Goal: Task Accomplishment & Management: Manage account settings

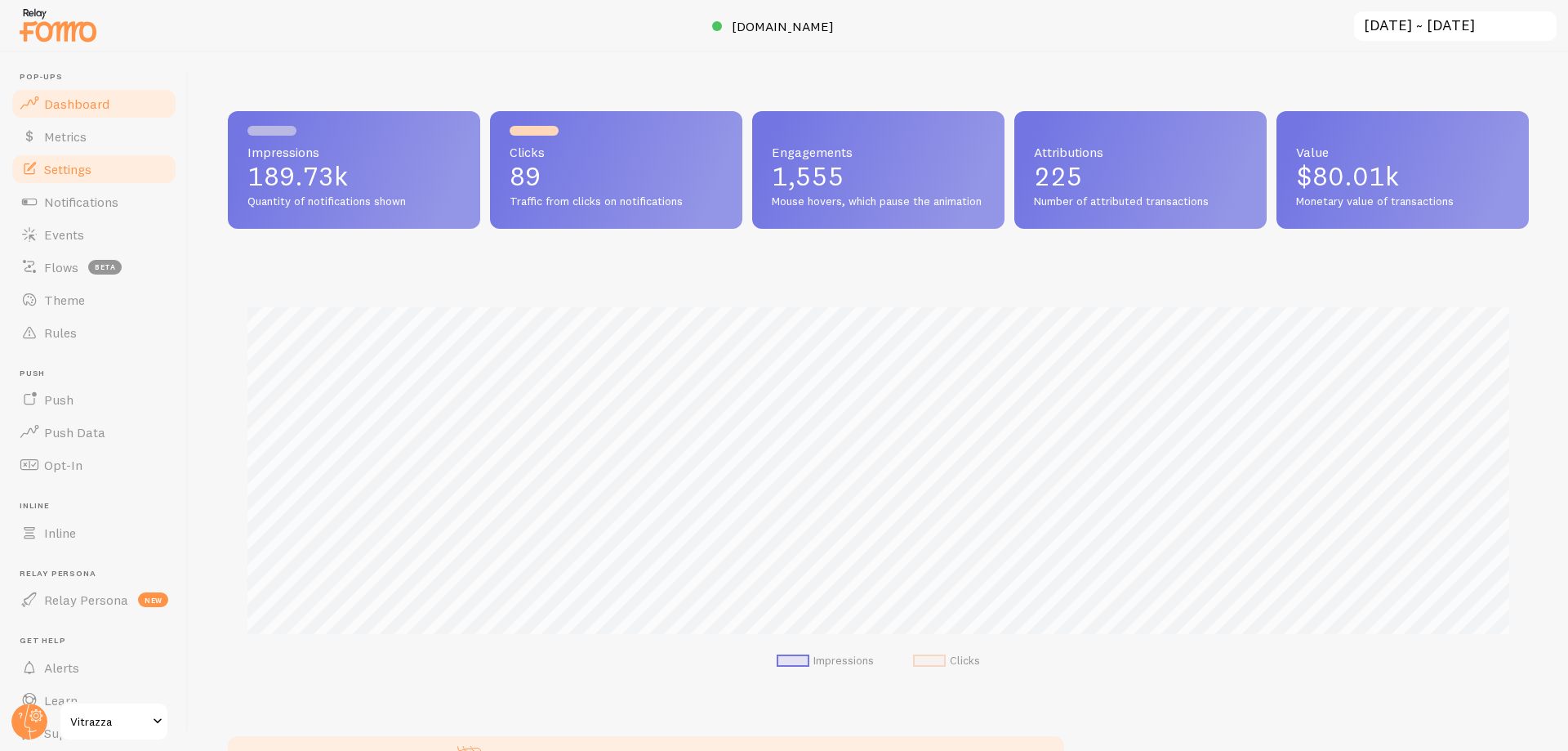
scroll to position [429, 1301]
click at [60, 229] on span "Events" at bounding box center [64, 234] width 40 height 17
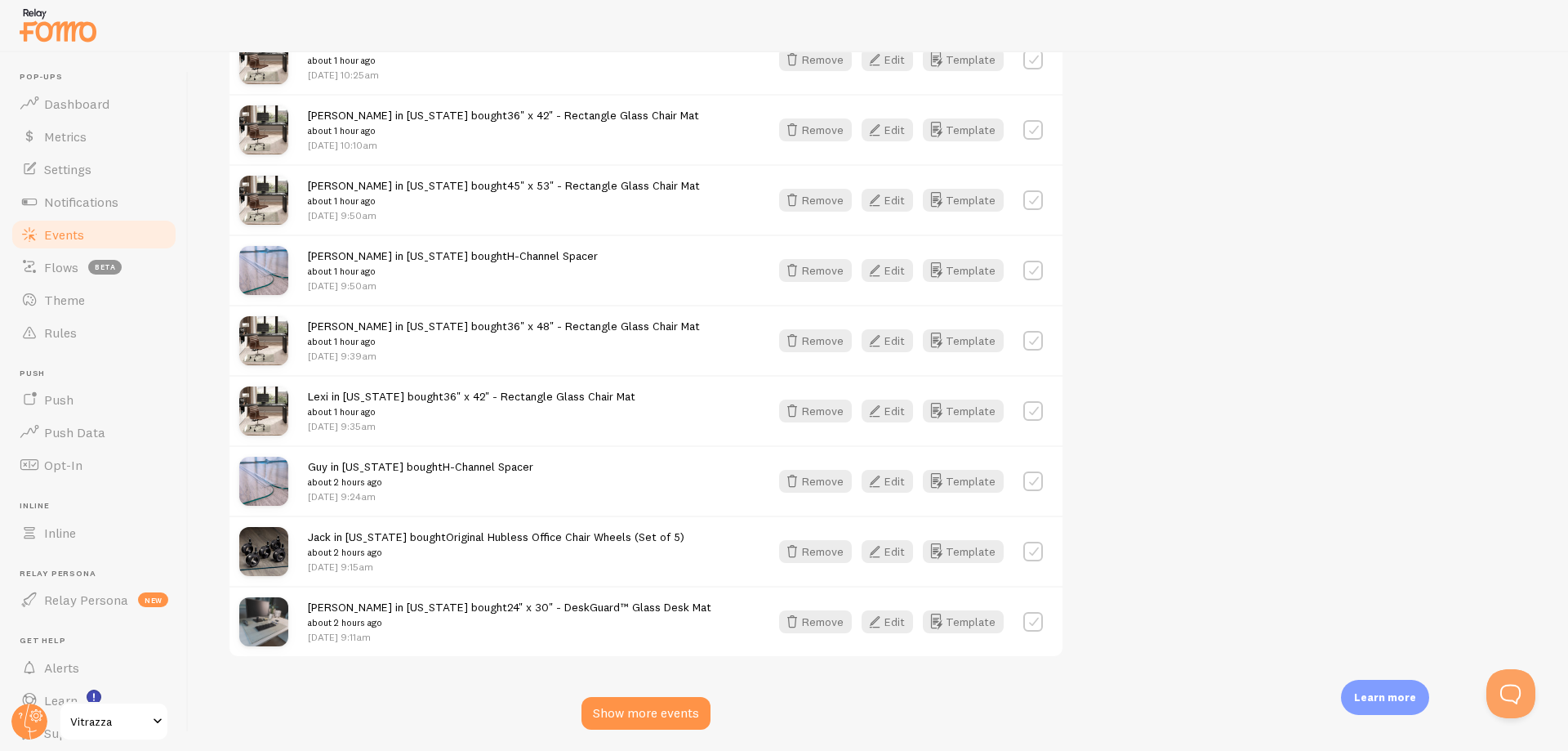
scroll to position [1839, 0]
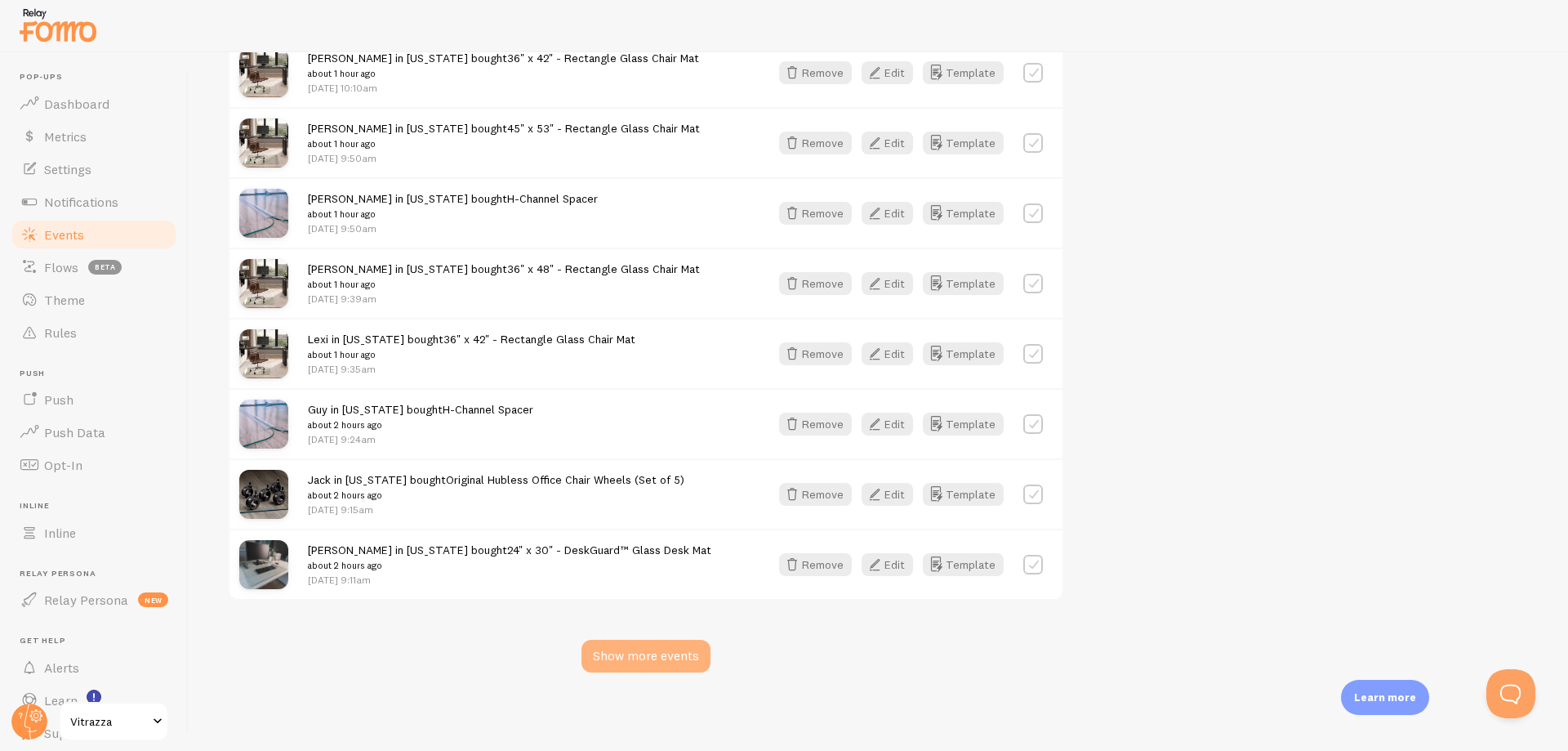
click at [659, 649] on div "Show more events" at bounding box center [646, 656] width 129 height 32
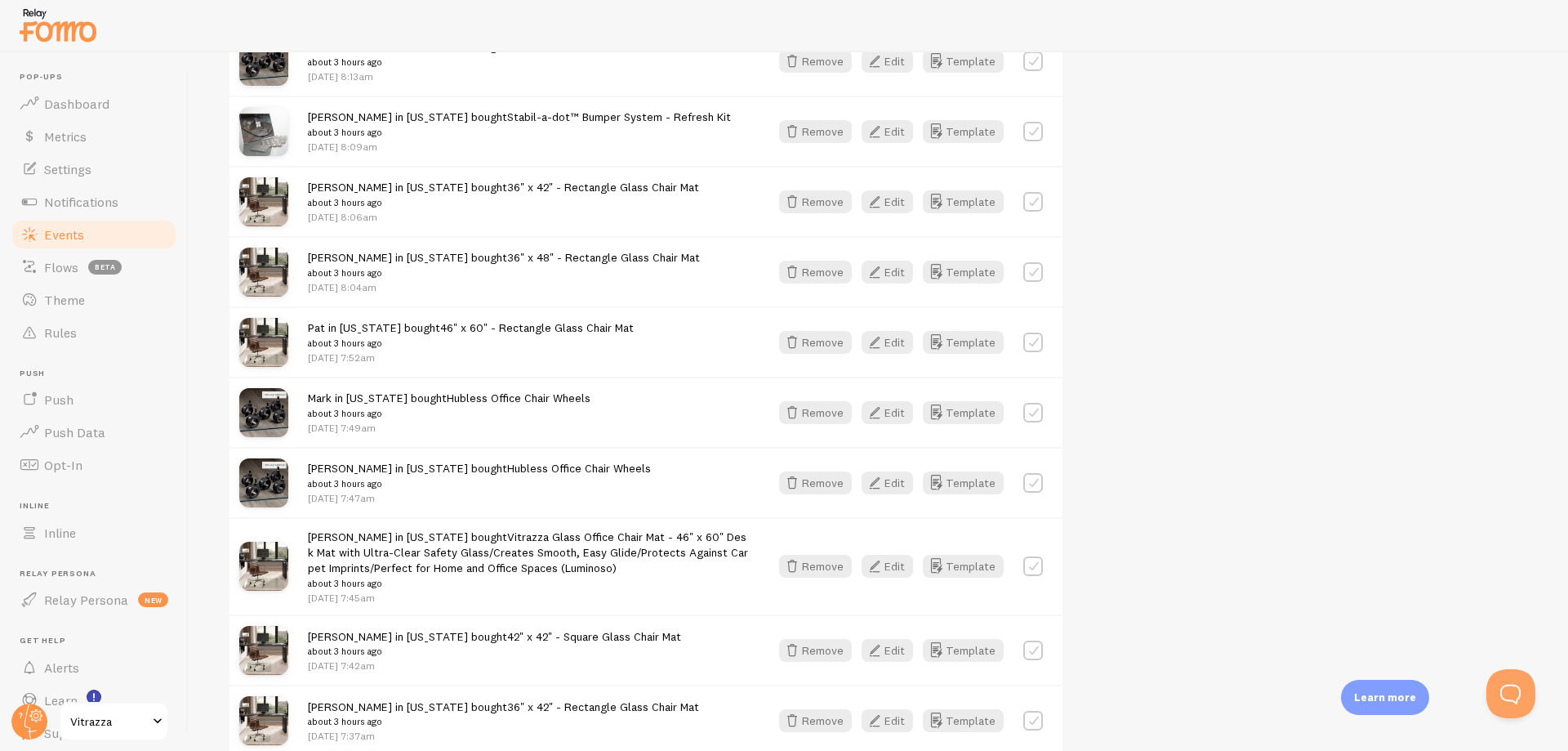
scroll to position [3484, 0]
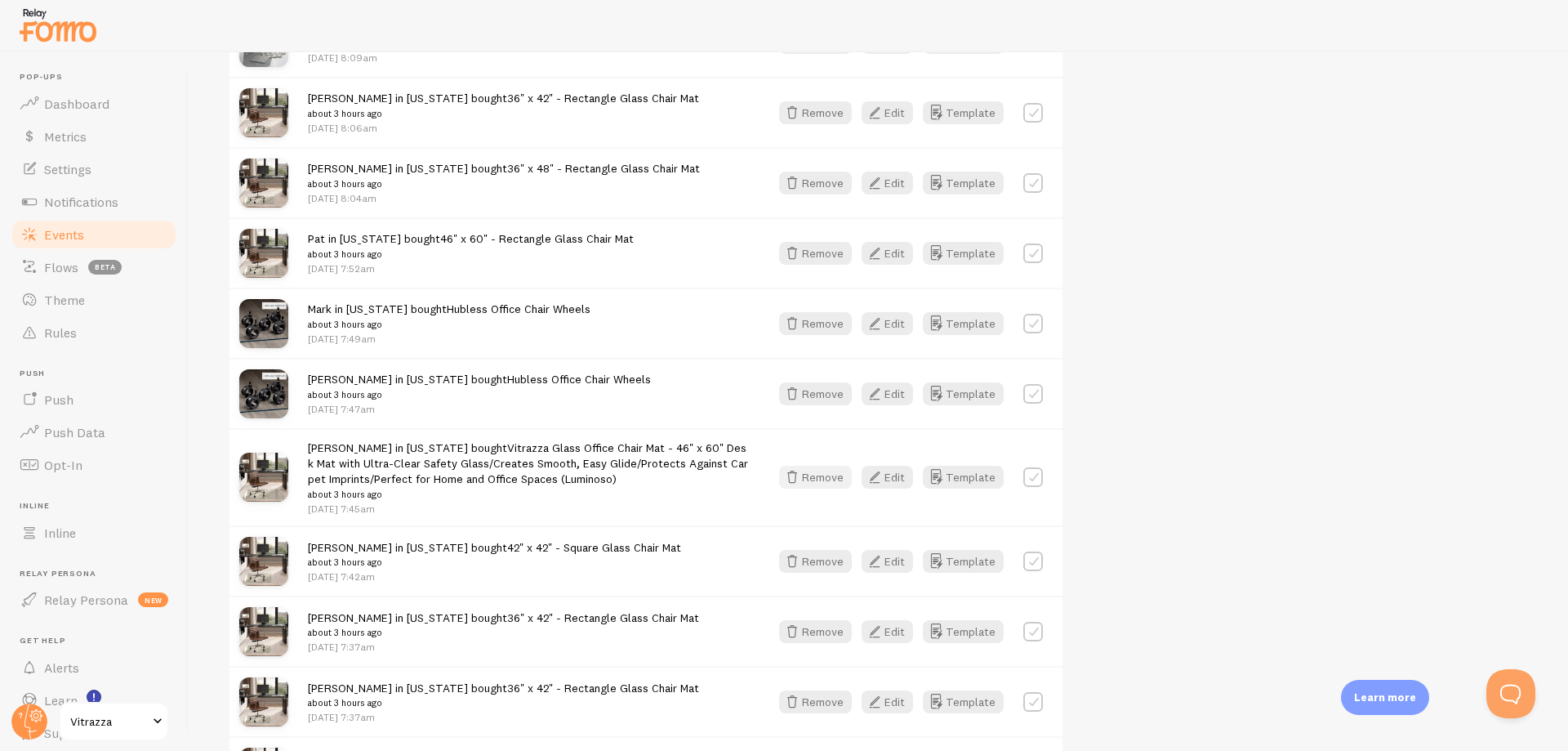
click at [817, 477] on button "Remove" at bounding box center [816, 476] width 73 height 23
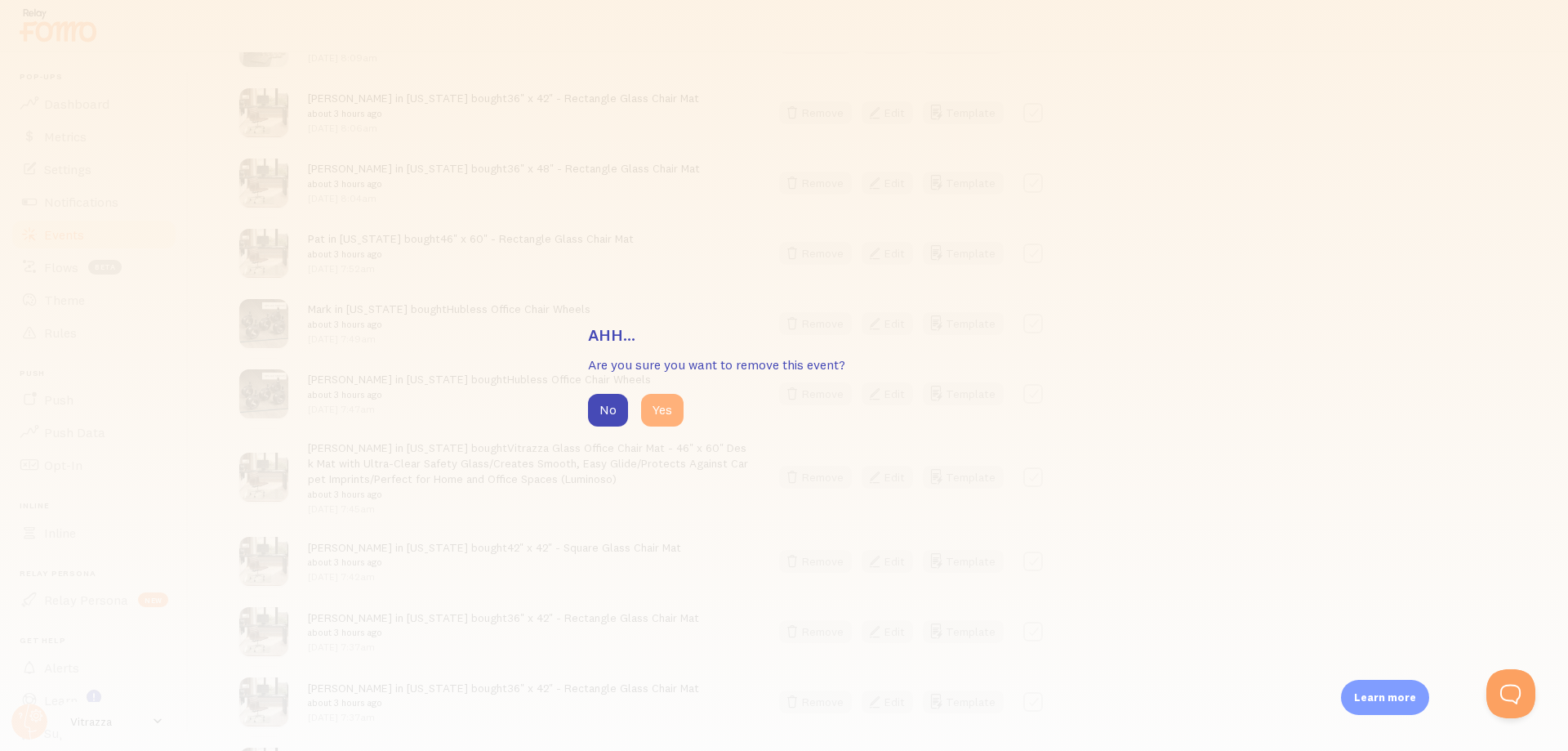
click at [660, 408] on button "Yes" at bounding box center [661, 409] width 42 height 32
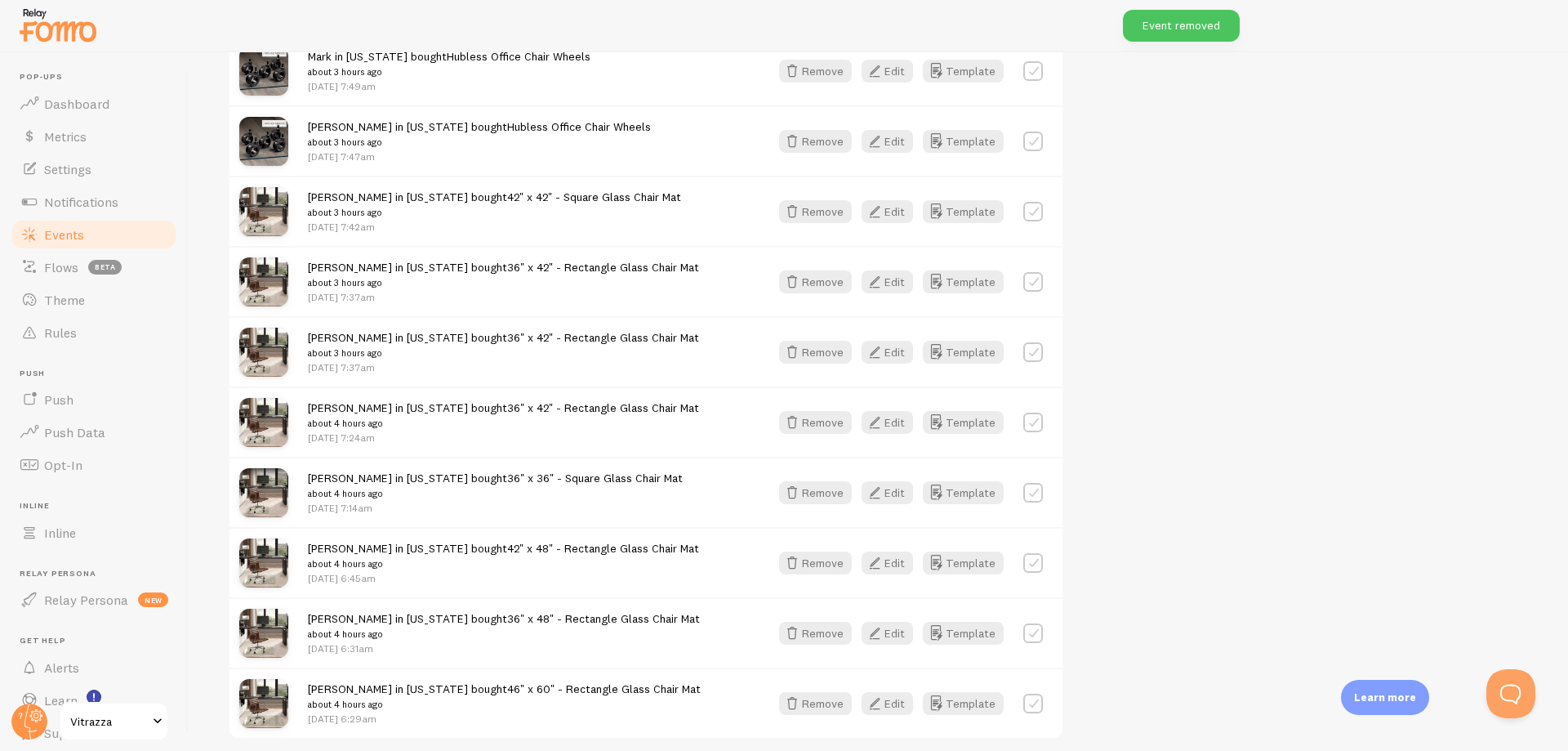
scroll to position [3875, 0]
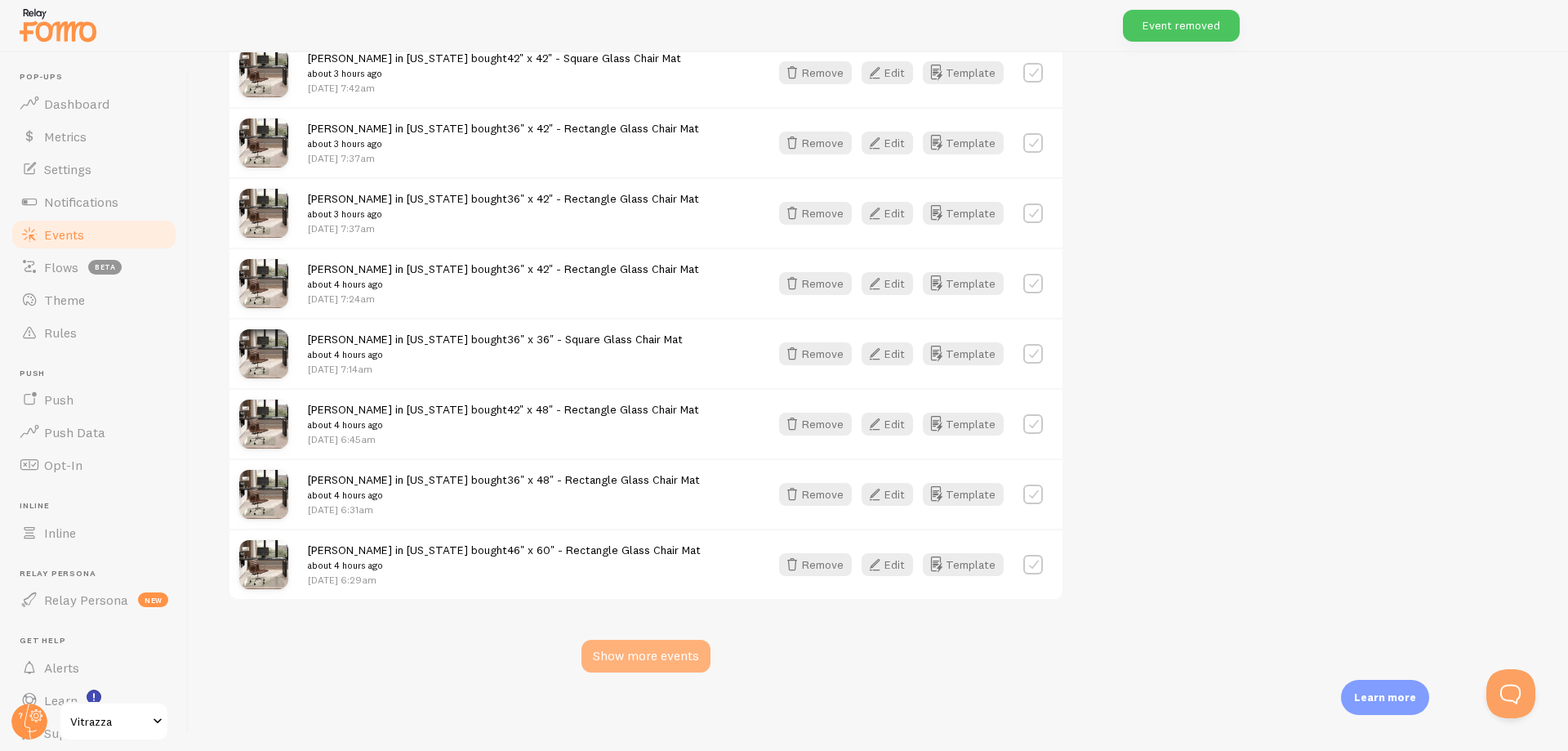
drag, startPoint x: 622, startPoint y: 664, endPoint x: 621, endPoint y: 653, distance: 11.0
click at [622, 664] on div "Show more events" at bounding box center [646, 656] width 129 height 32
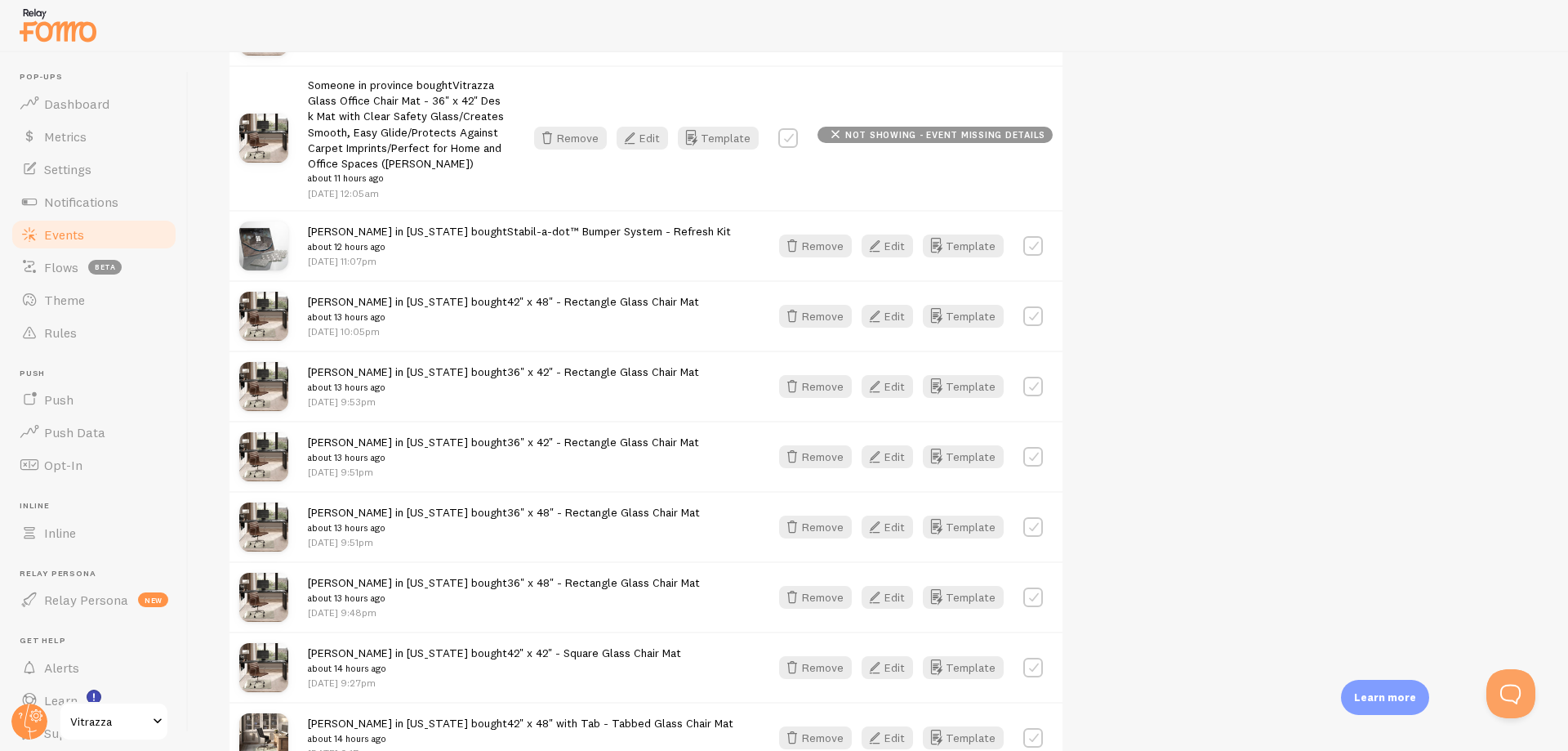
scroll to position [4687, 0]
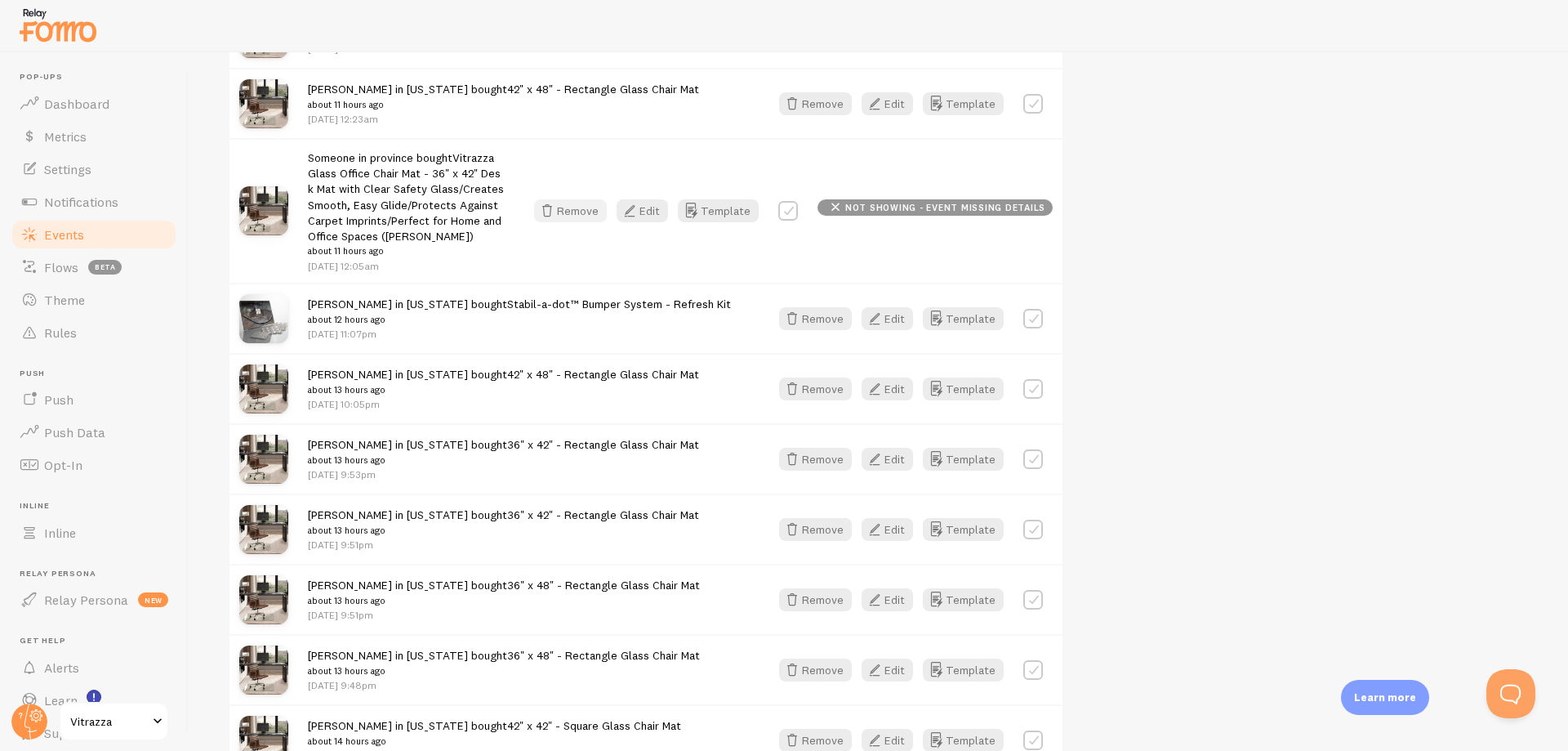
click at [557, 211] on icon "button" at bounding box center [547, 211] width 20 height 20
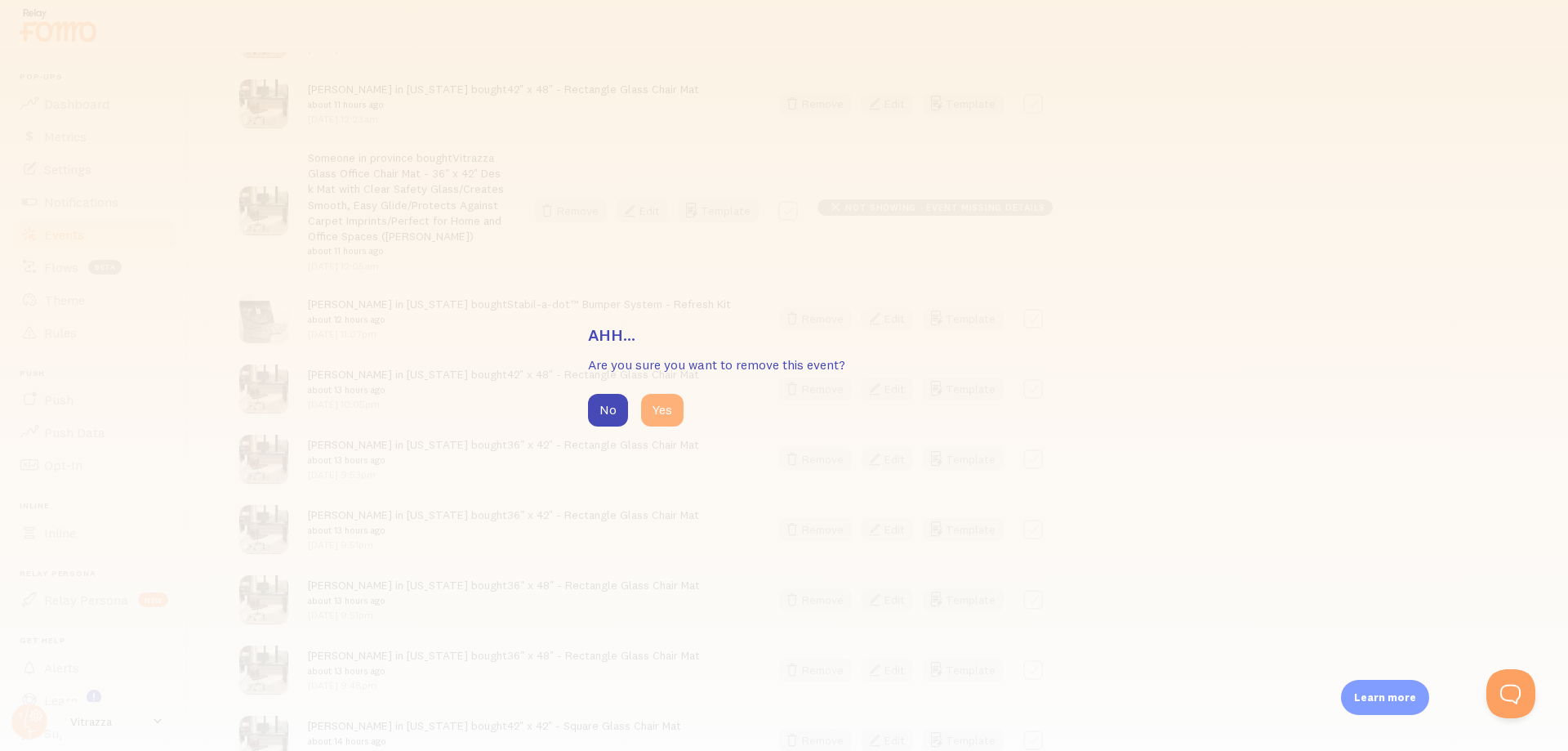
click at [662, 420] on button "Yes" at bounding box center [661, 409] width 42 height 32
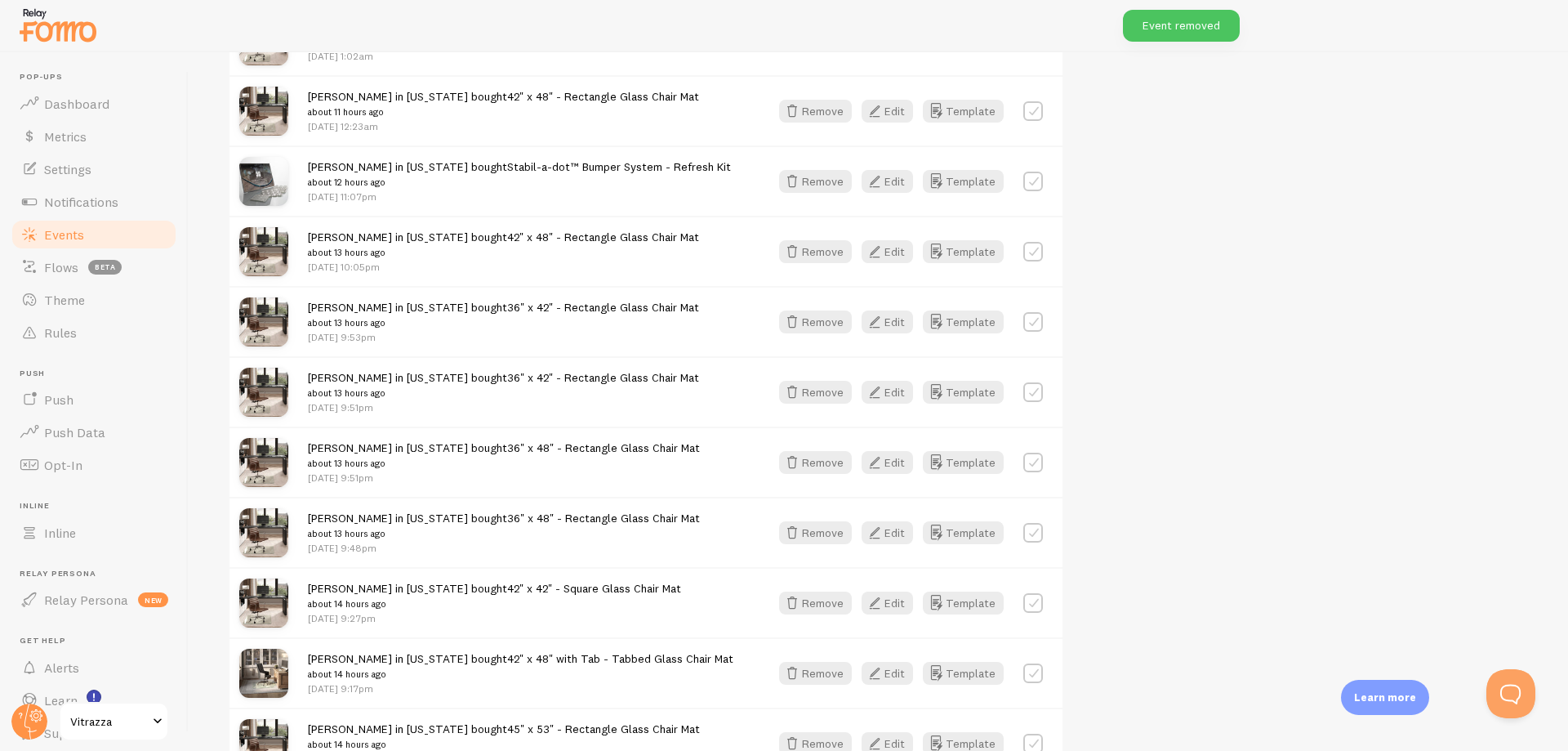
scroll to position [5913, 0]
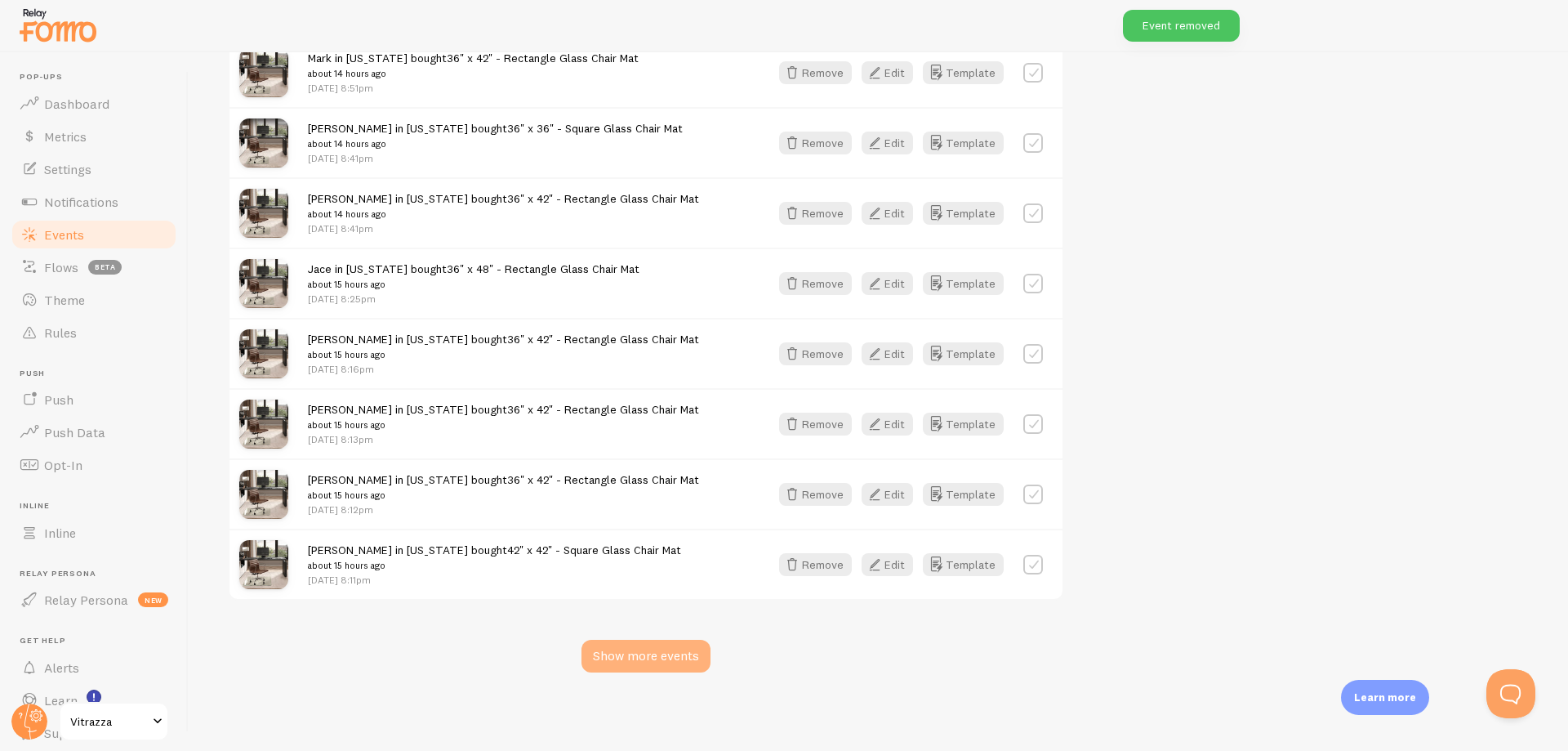
click at [683, 650] on div "Show more events" at bounding box center [646, 656] width 129 height 32
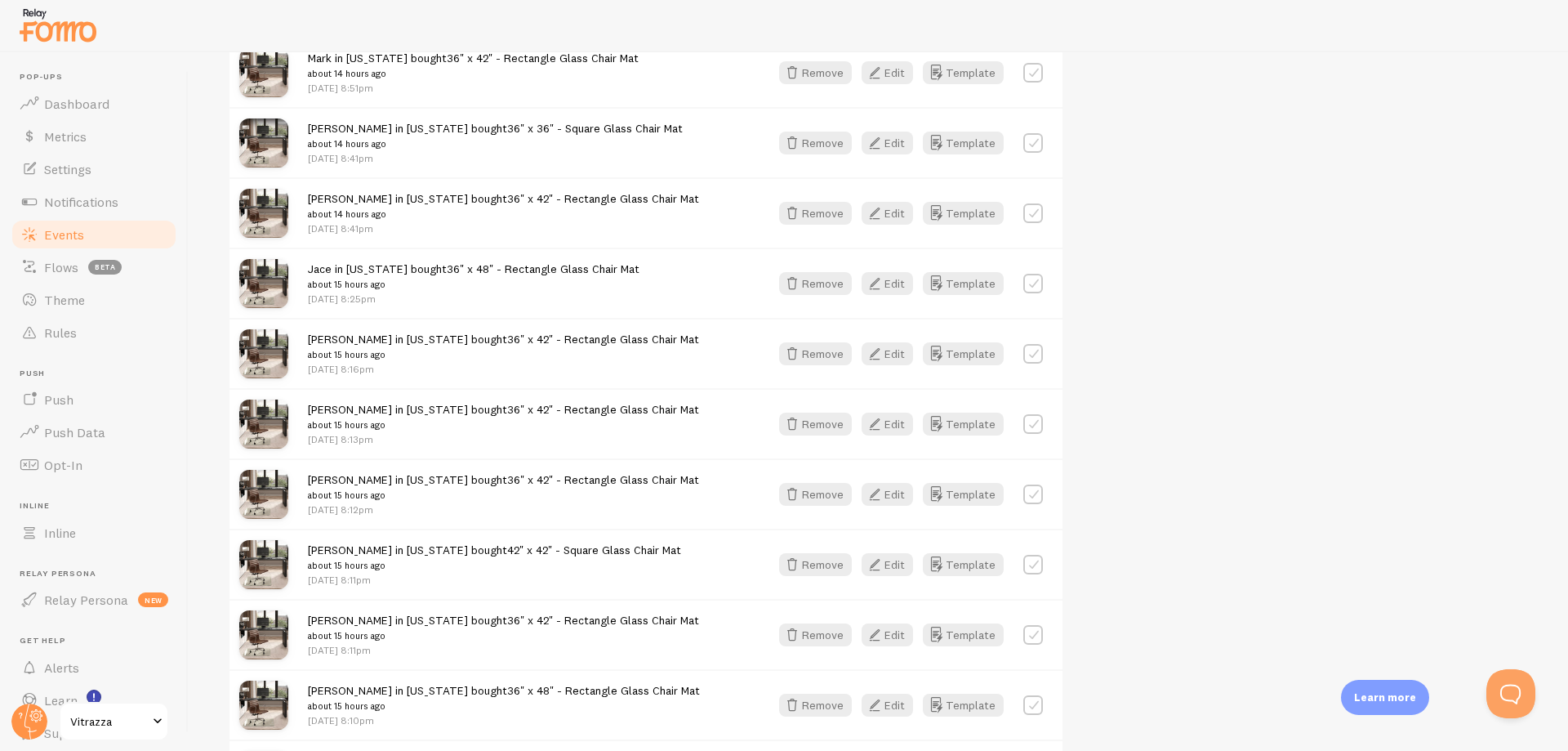
scroll to position [8153, 0]
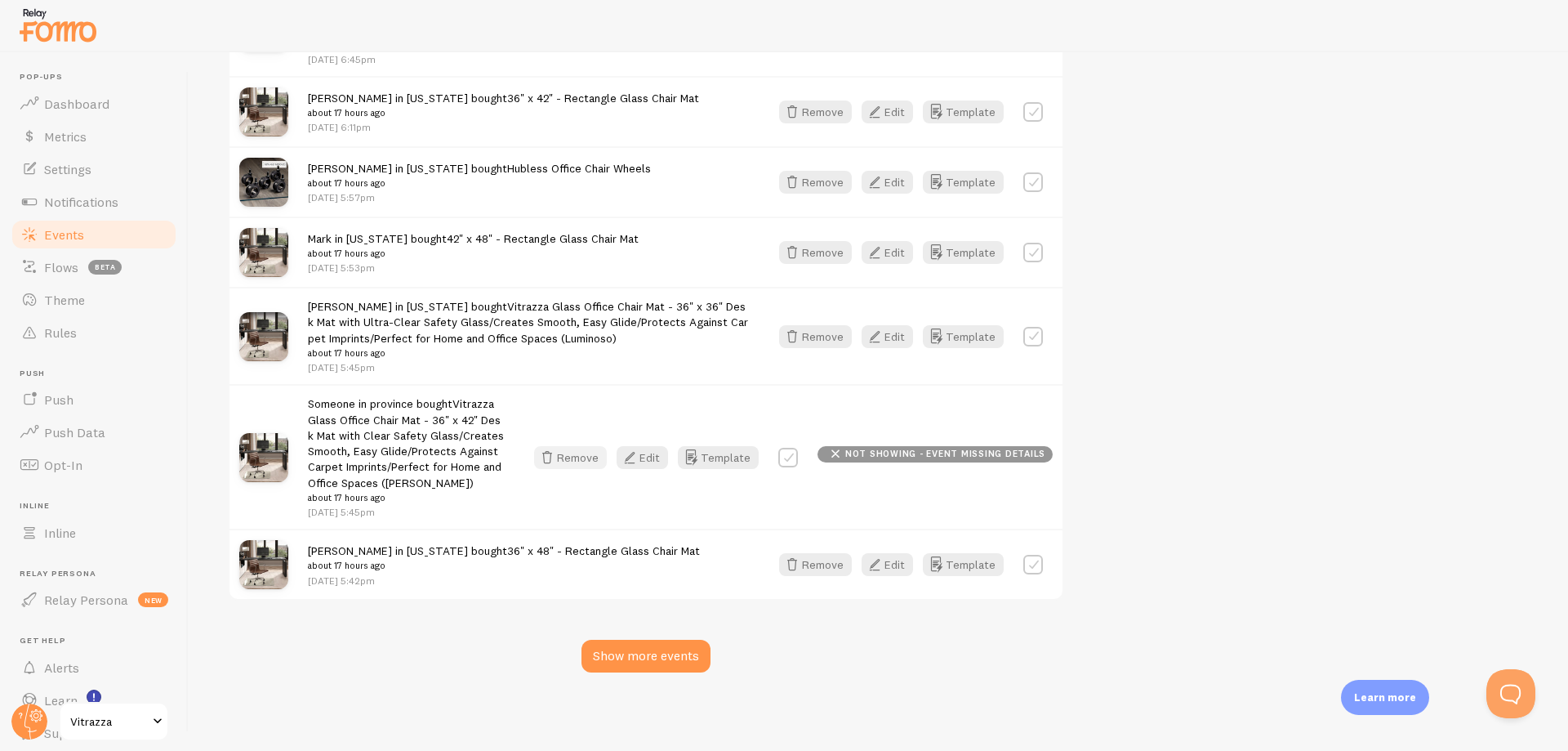
click at [578, 459] on button "Remove" at bounding box center [571, 457] width 73 height 23
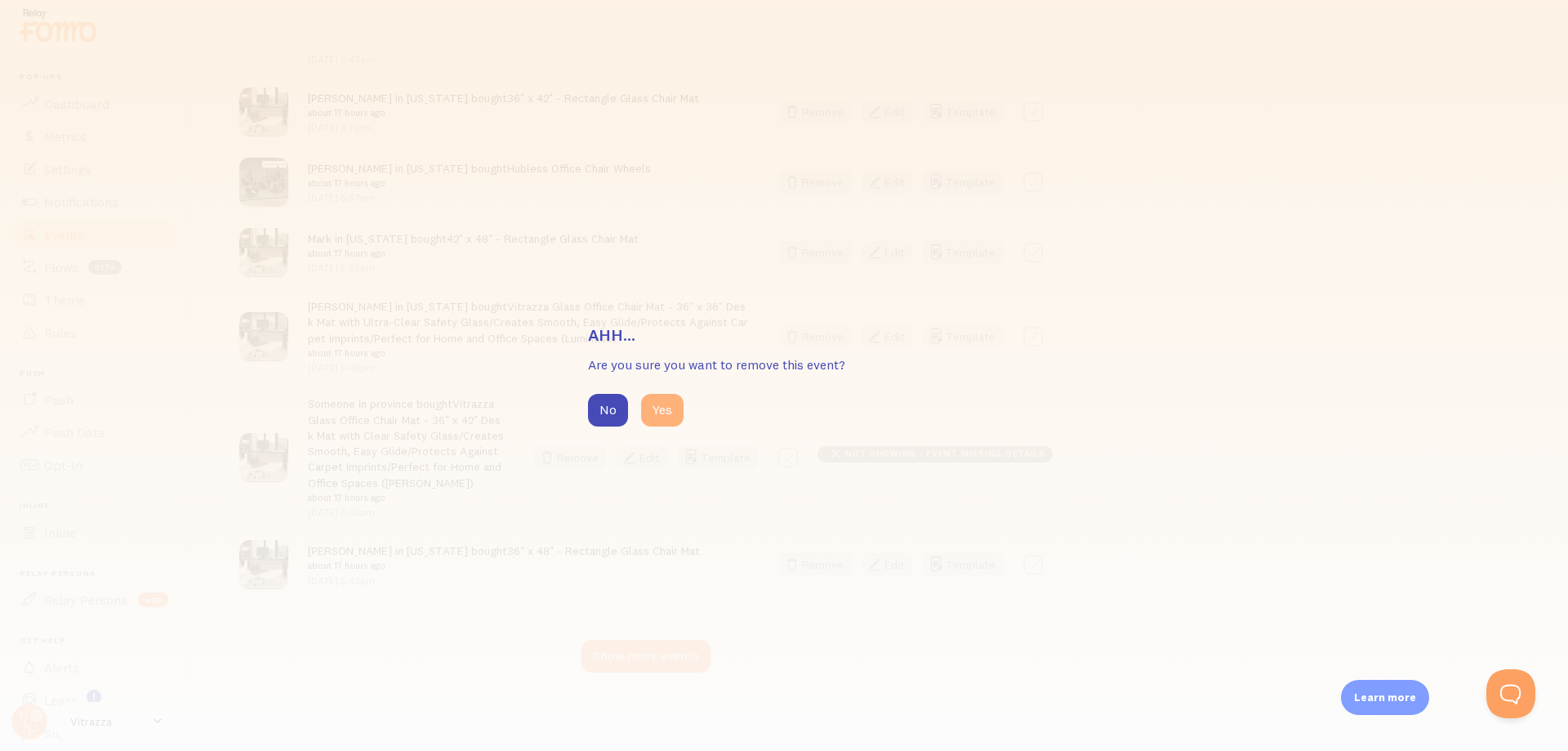
click at [669, 415] on button "Yes" at bounding box center [661, 409] width 42 height 32
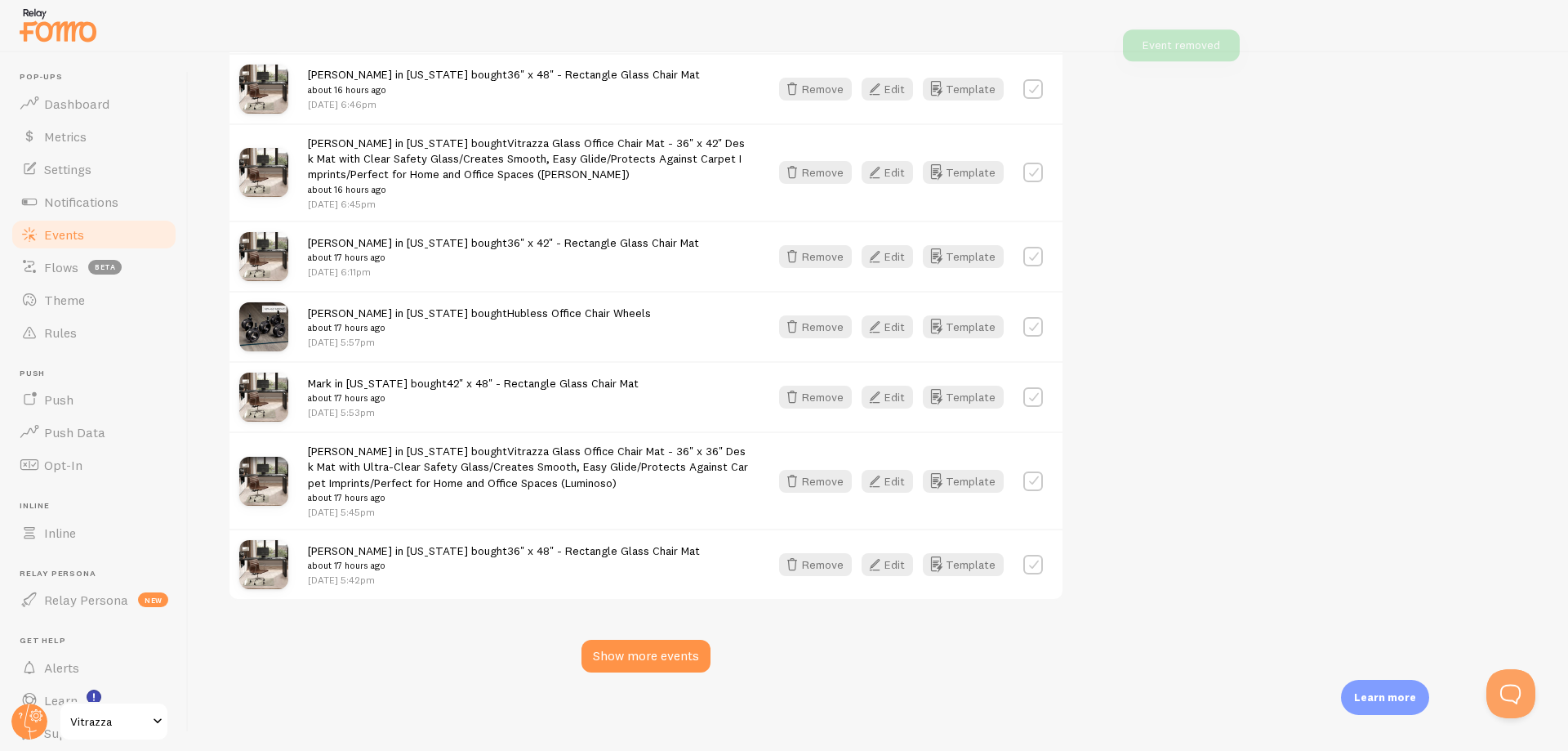
scroll to position [8005, 0]
click at [808, 481] on button "Remove" at bounding box center [816, 480] width 73 height 23
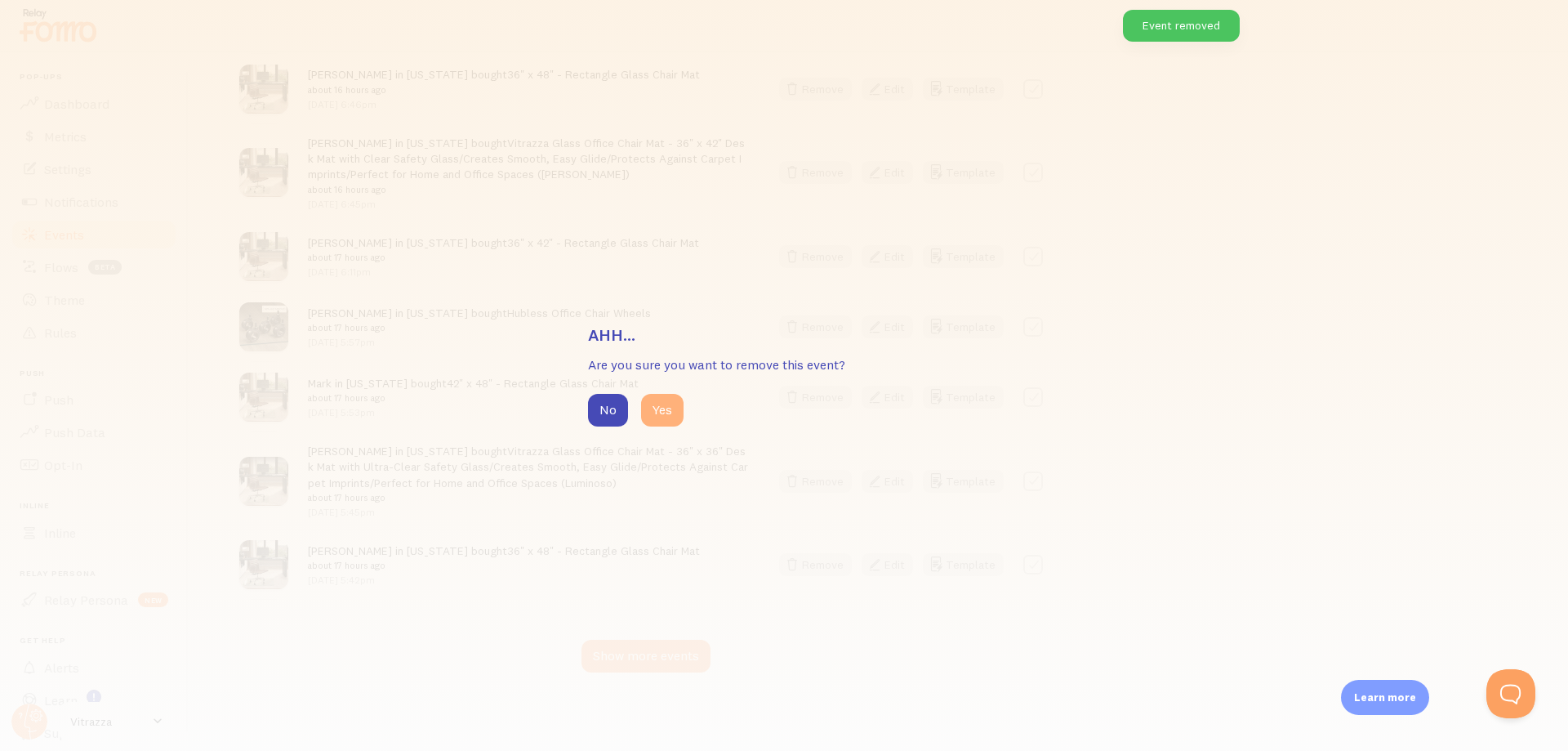
click at [668, 411] on button "Yes" at bounding box center [661, 409] width 42 height 32
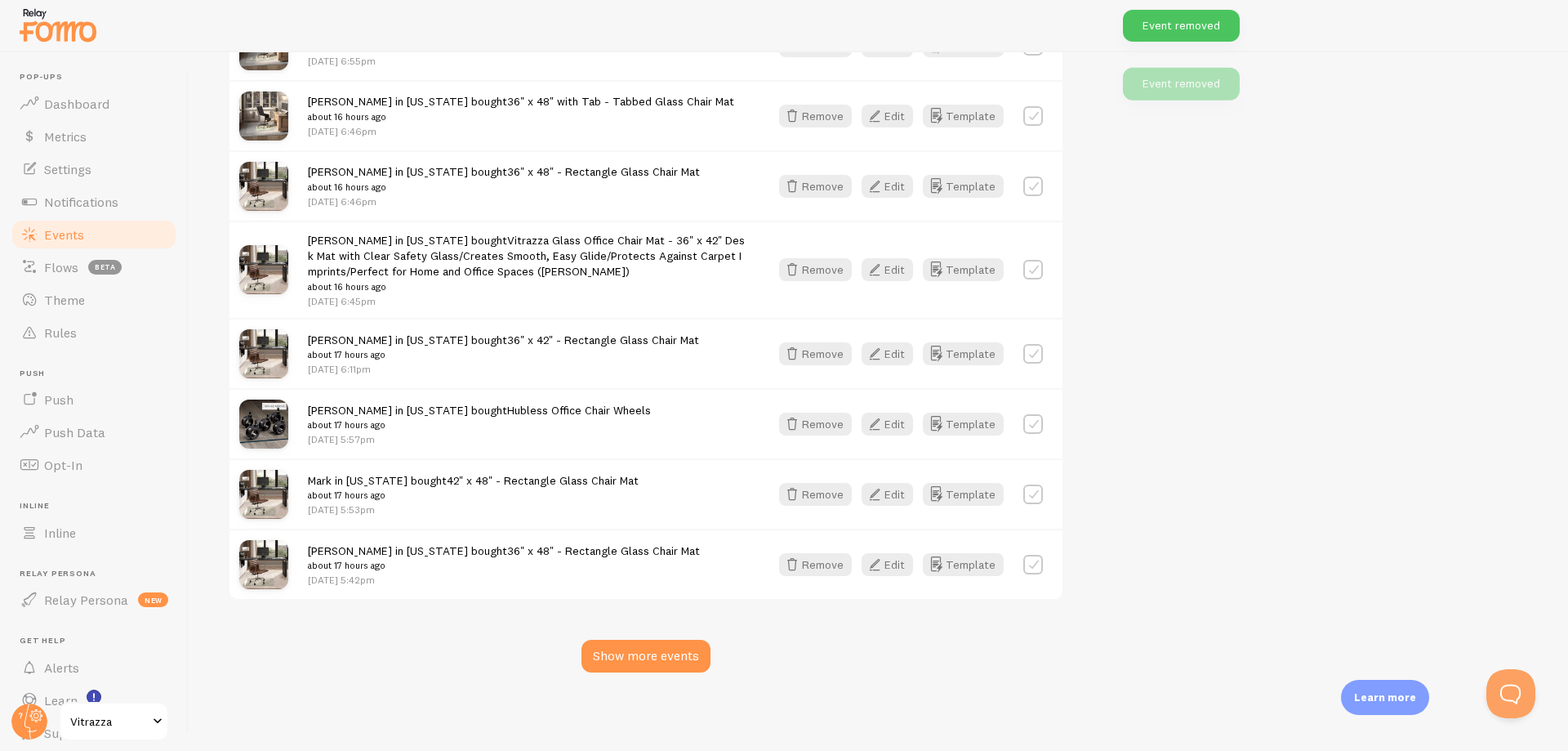
scroll to position [7907, 0]
click at [820, 269] on button "Remove" at bounding box center [816, 269] width 73 height 23
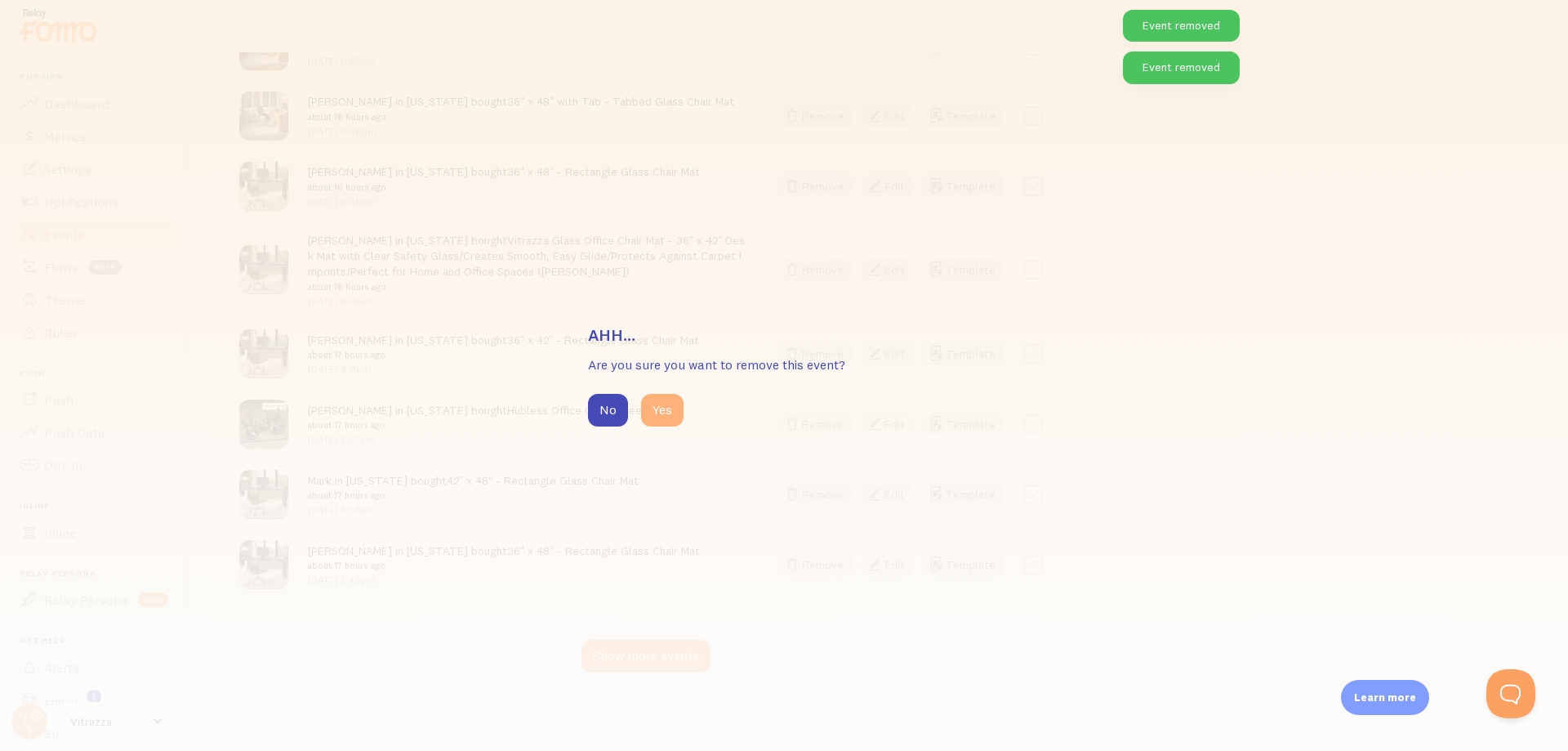
click at [671, 409] on button "Yes" at bounding box center [661, 409] width 42 height 32
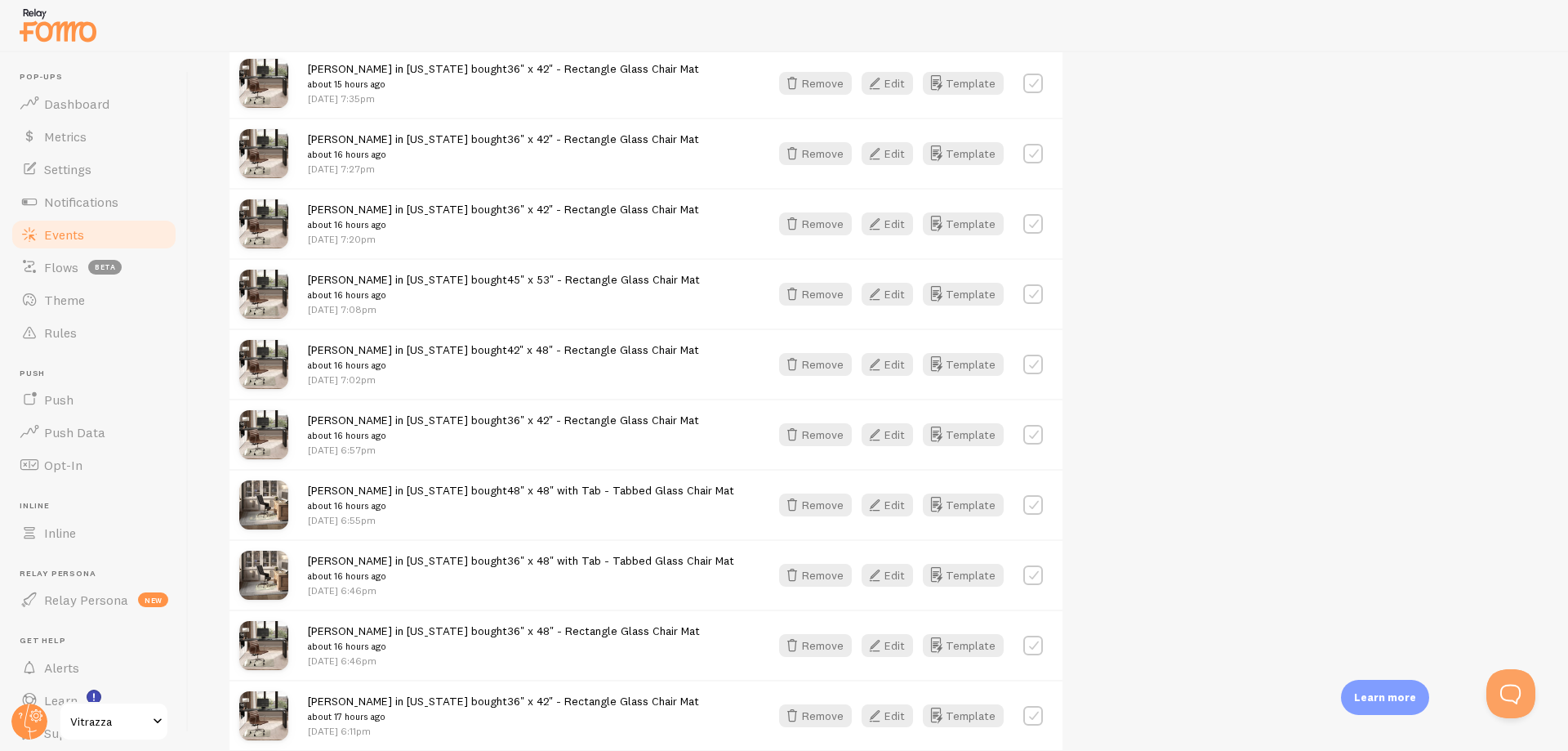
scroll to position [7808, 0]
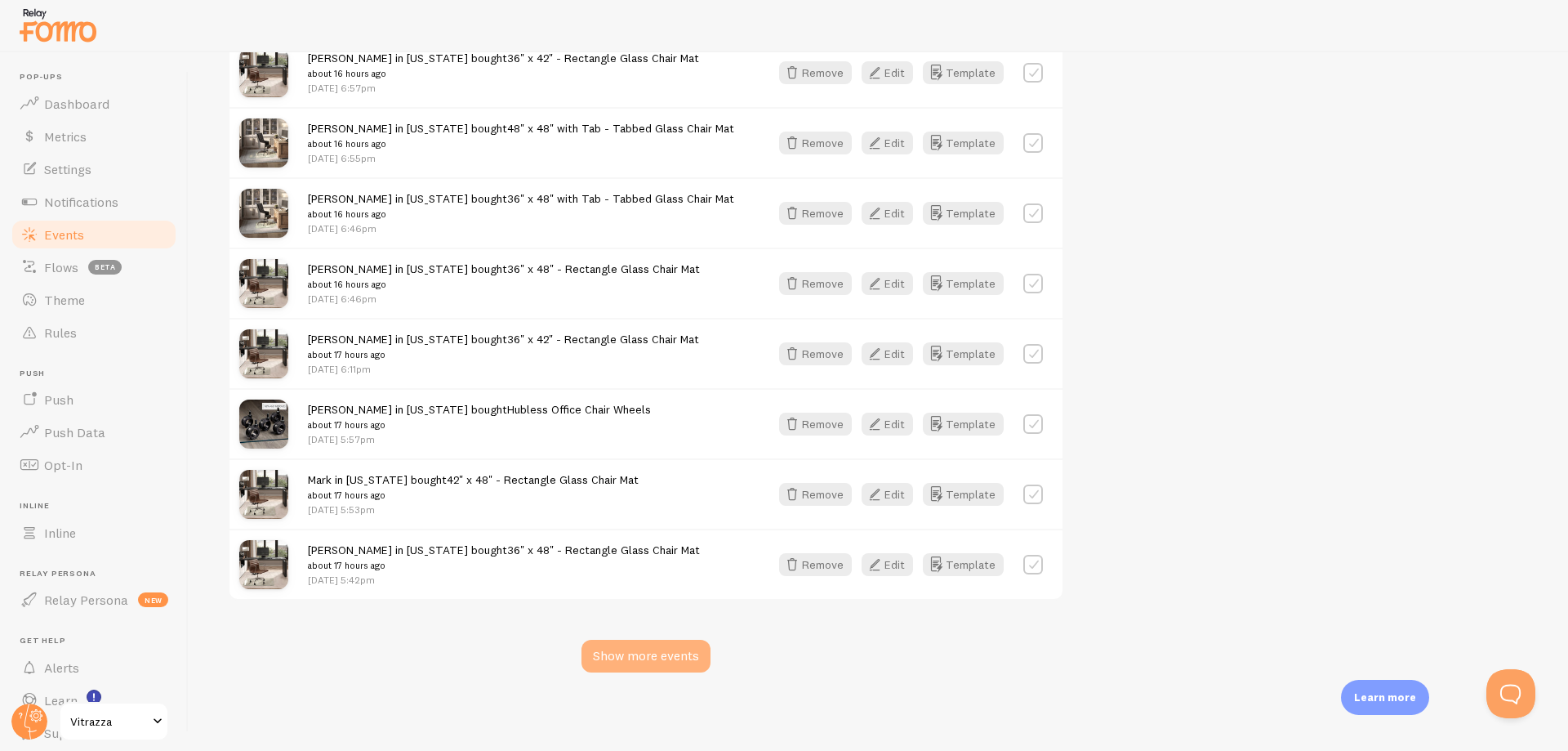
click at [657, 658] on div "Show more events" at bounding box center [646, 656] width 129 height 32
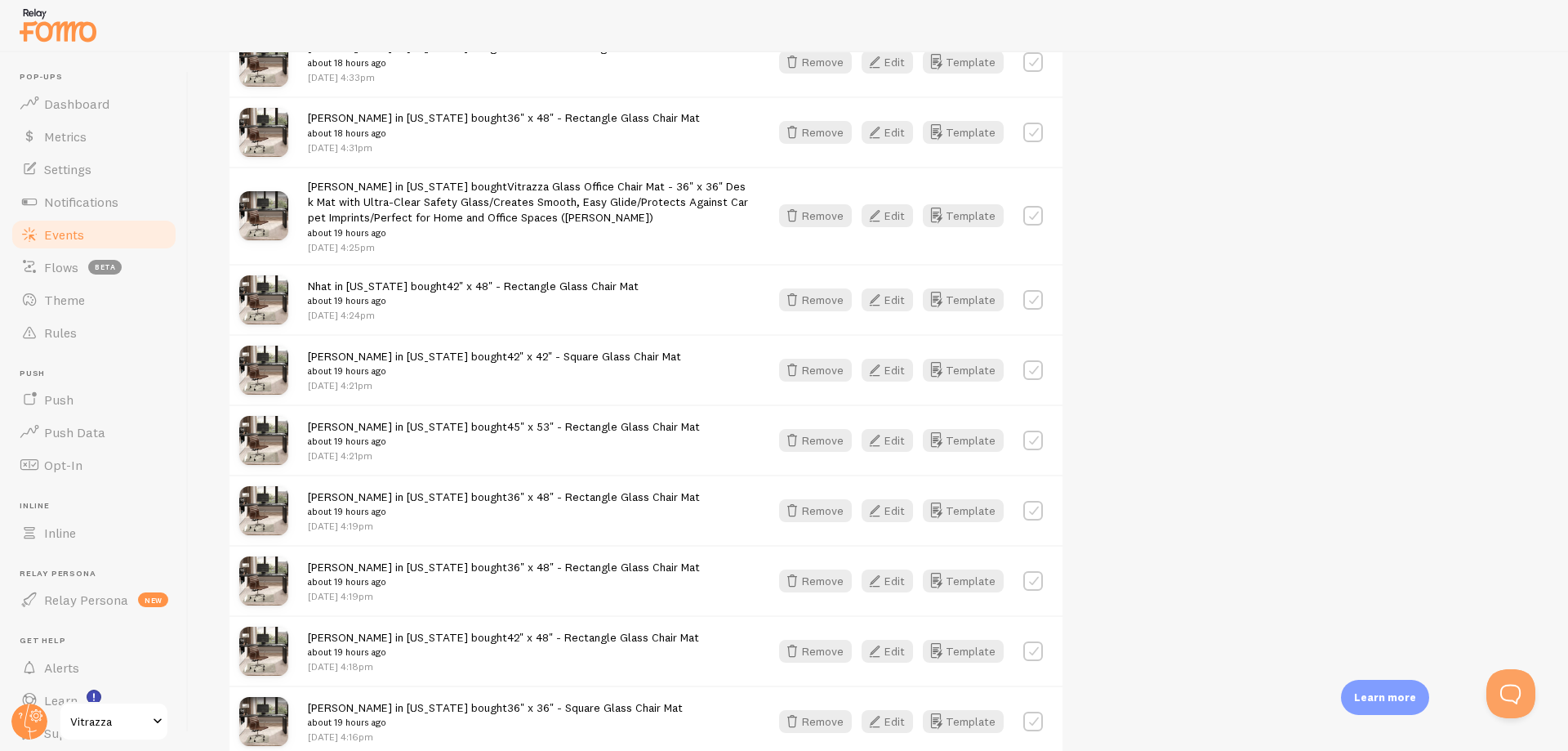
scroll to position [9160, 0]
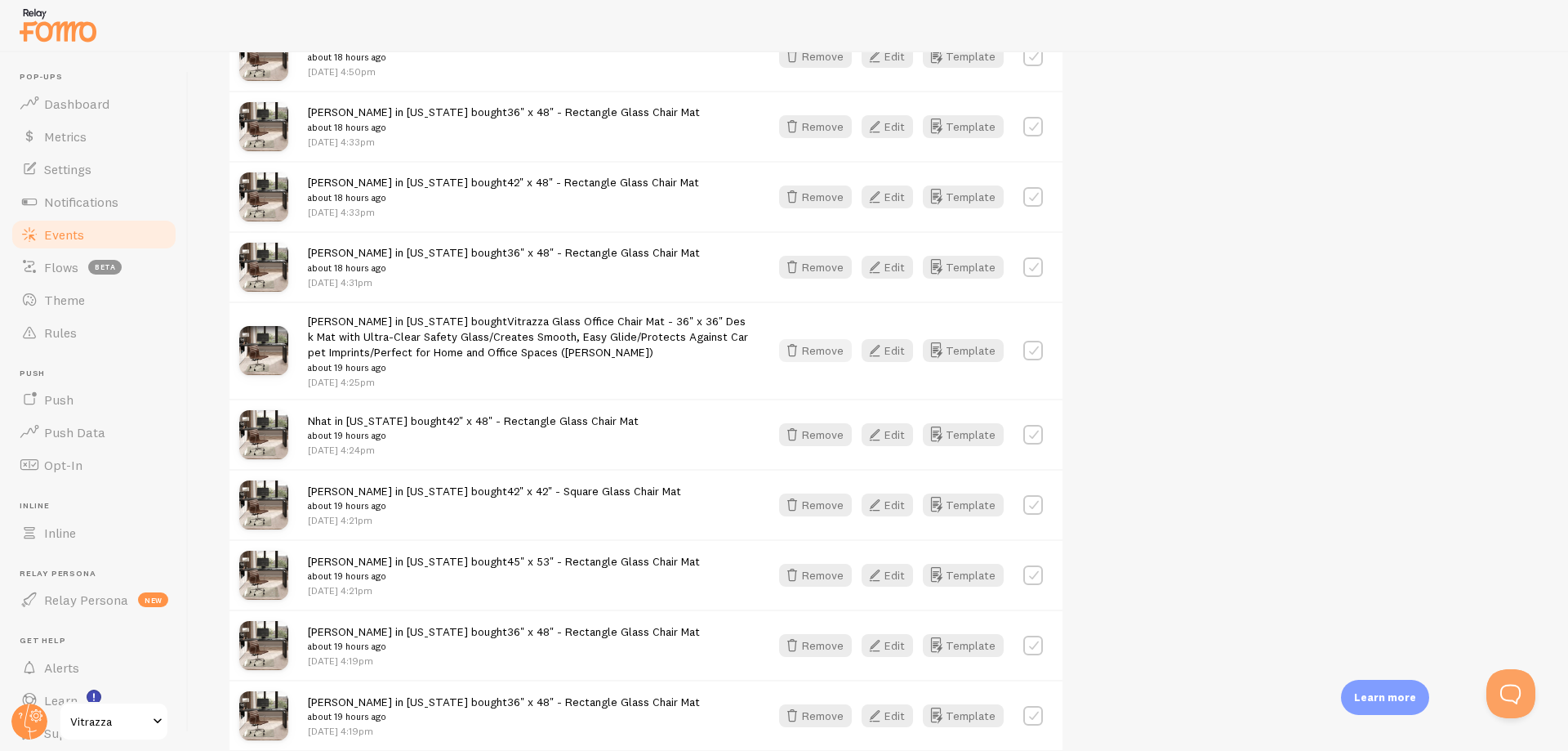
click at [821, 349] on button "Remove" at bounding box center [816, 349] width 73 height 23
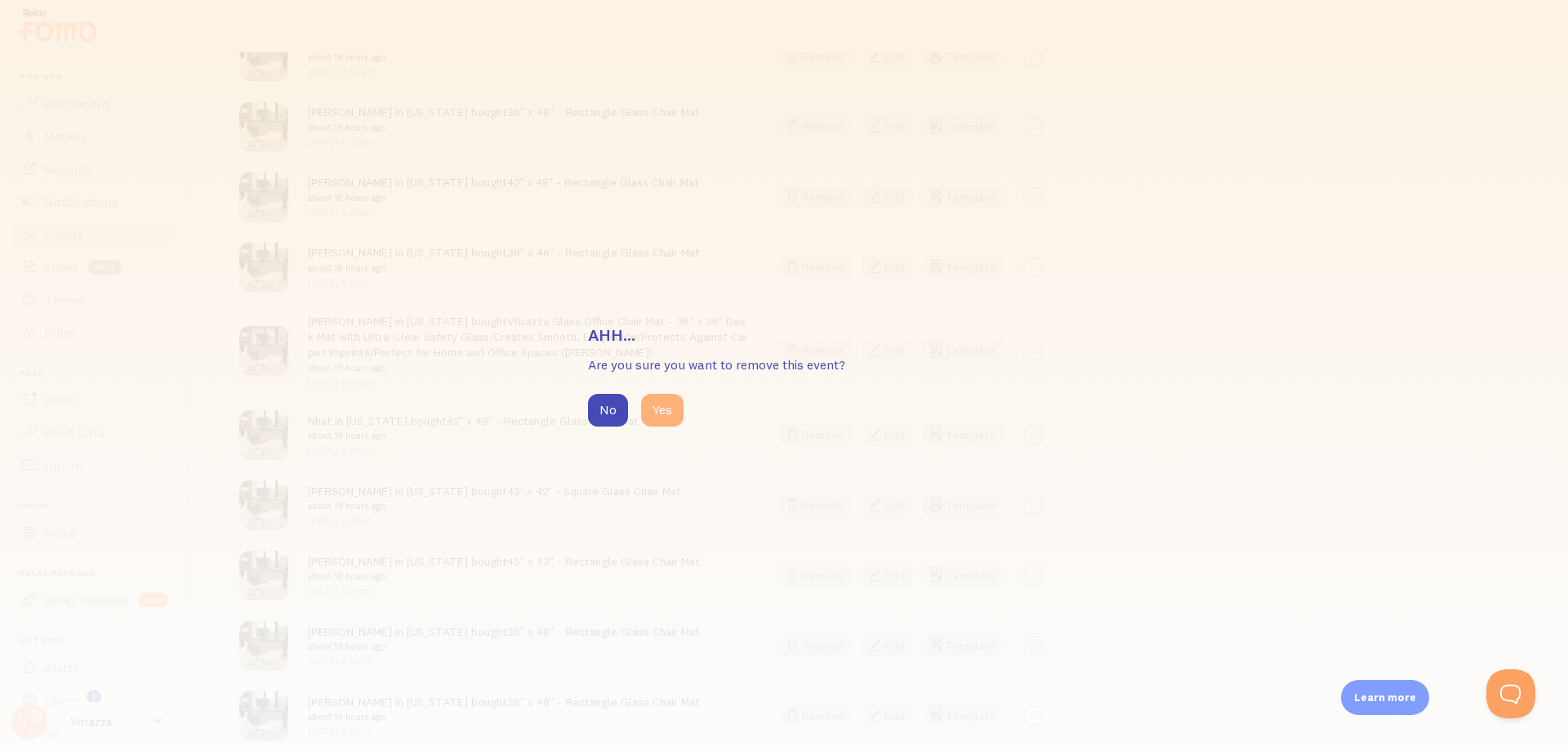
click at [662, 410] on button "Yes" at bounding box center [661, 409] width 42 height 32
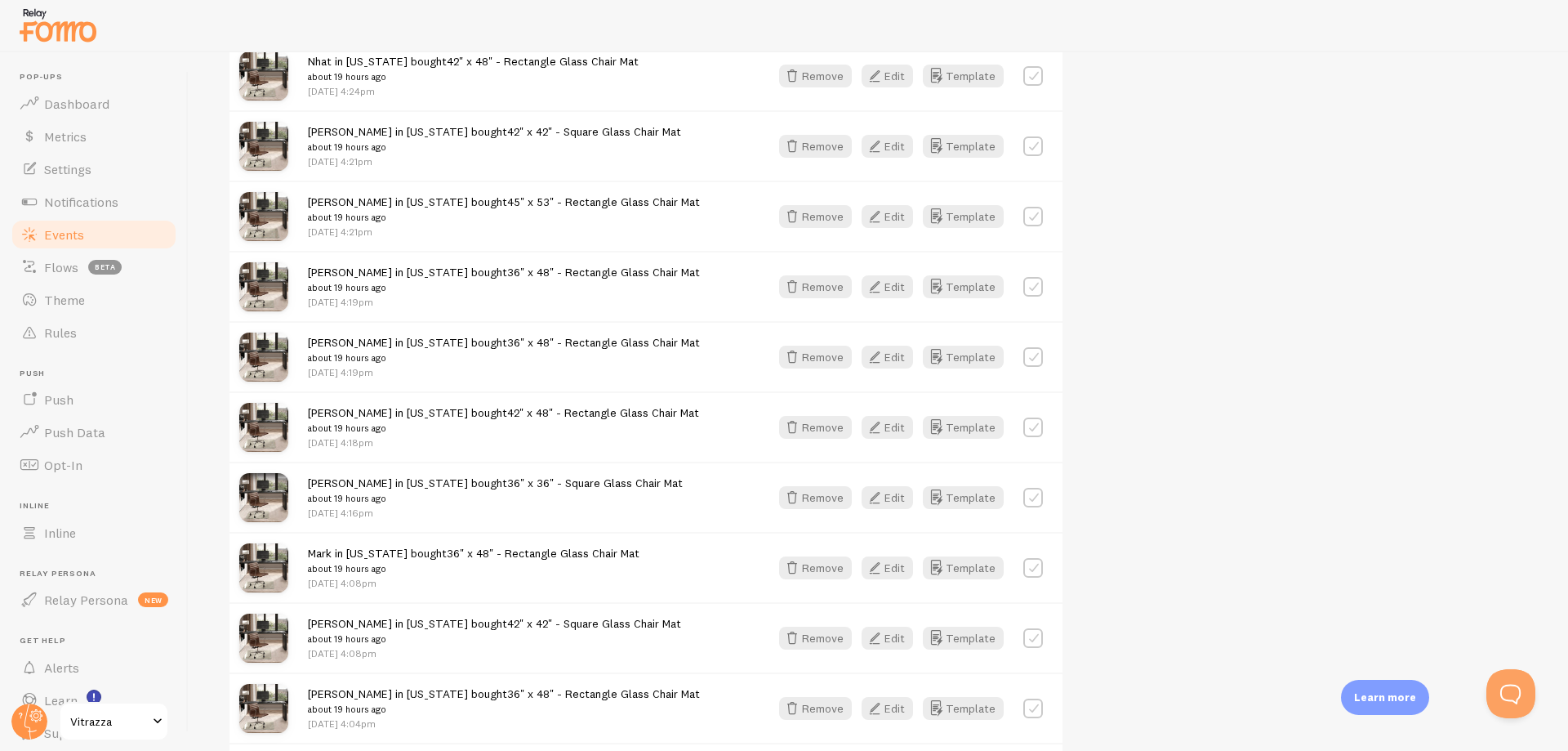
scroll to position [9846, 0]
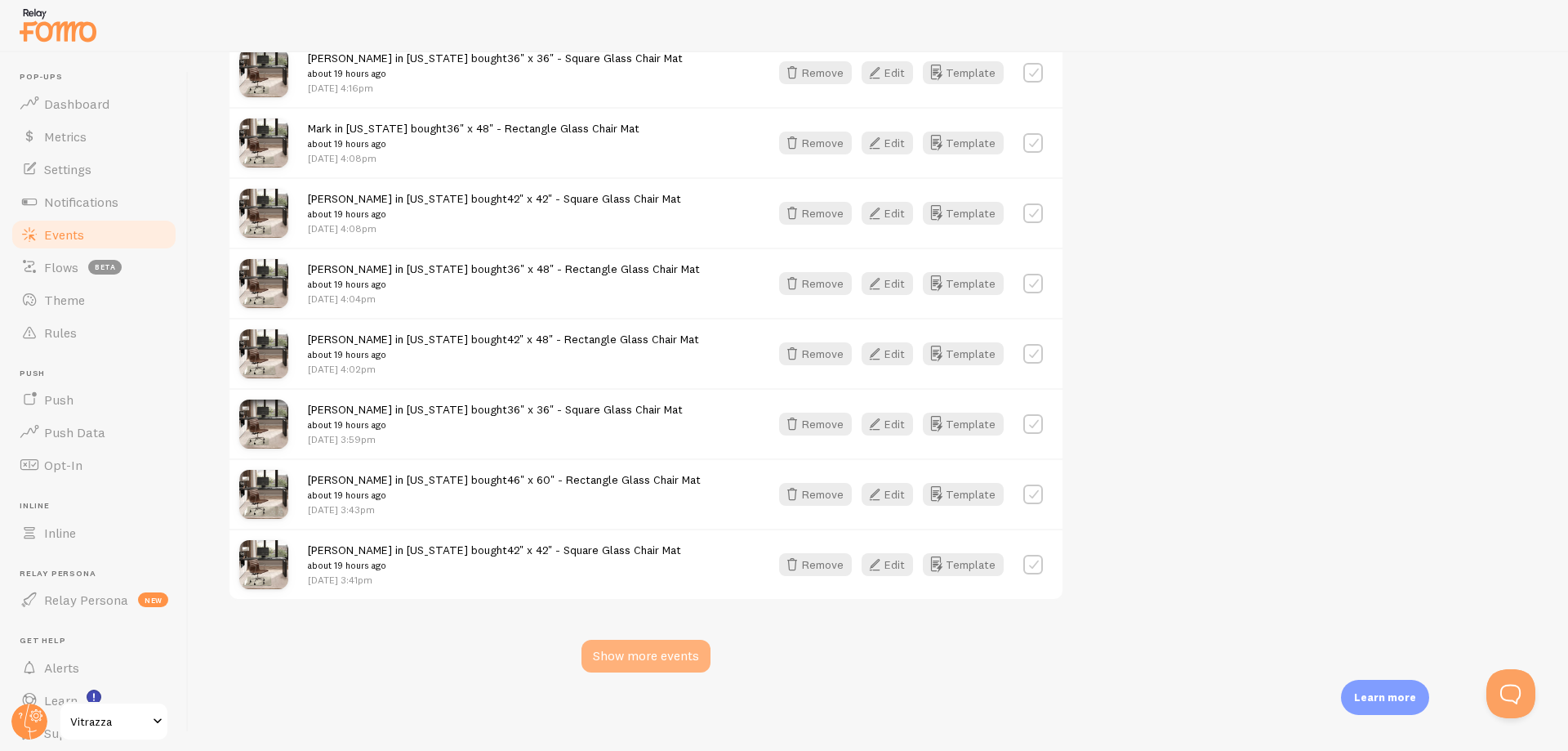
click at [636, 662] on div "Show more events" at bounding box center [646, 656] width 129 height 32
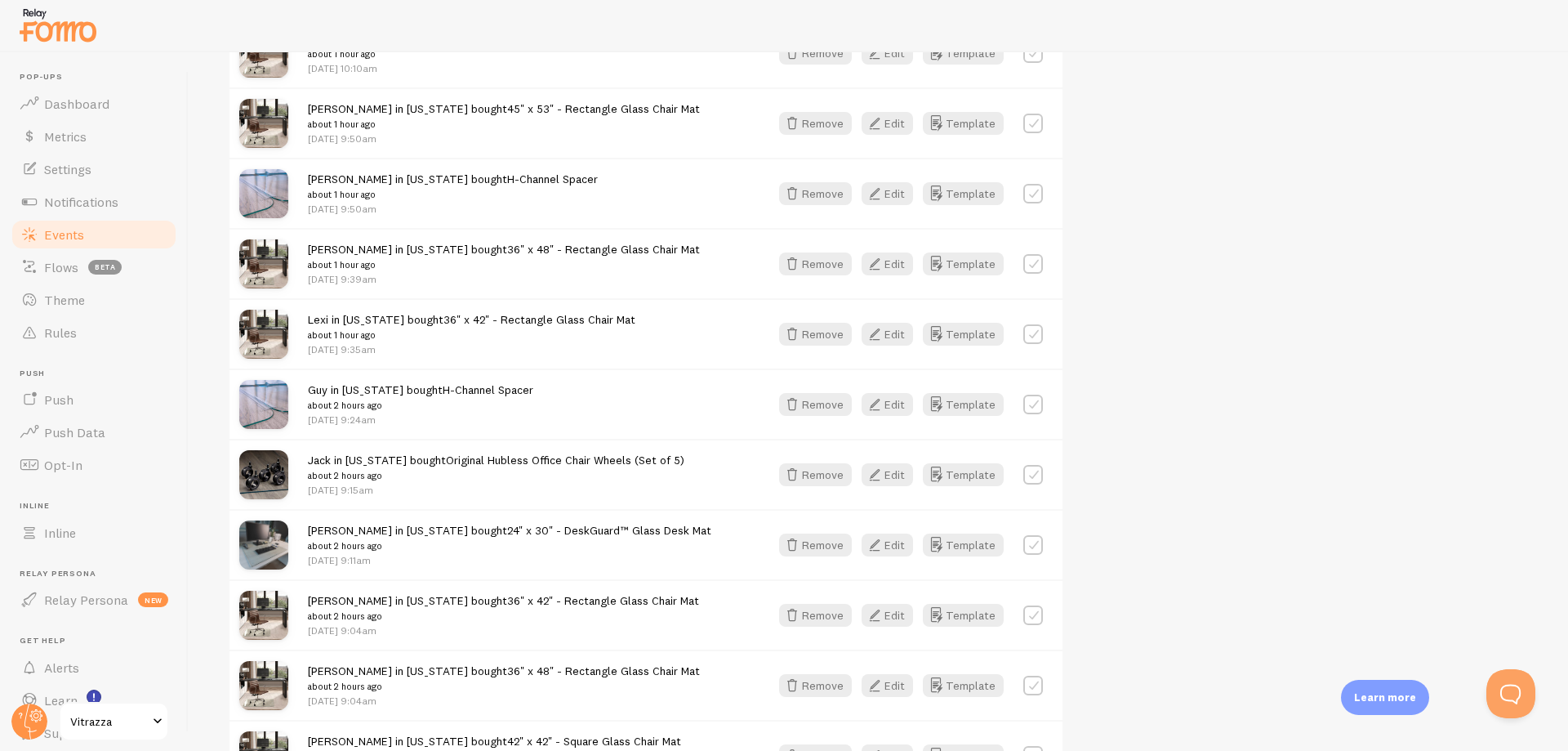
scroll to position [0, 0]
